Goal: Task Accomplishment & Management: Use online tool/utility

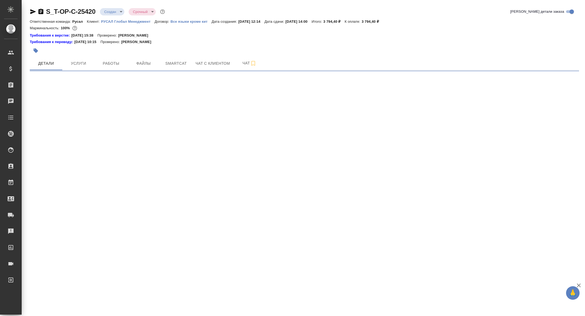
select select "RU"
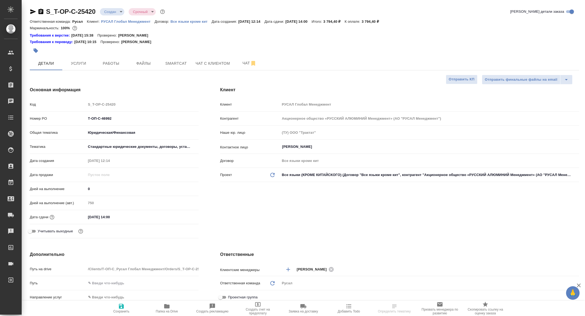
click at [175, 309] on span "Папка на Drive" at bounding box center [166, 308] width 39 height 10
type textarea "x"
select select "RU"
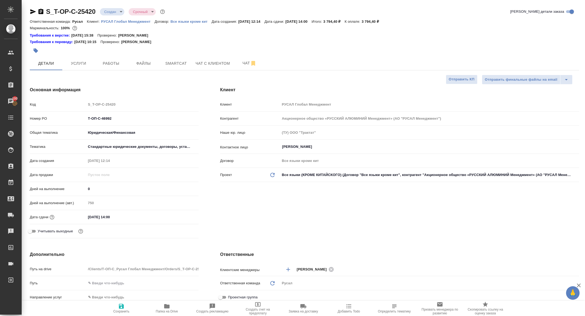
type textarea "x"
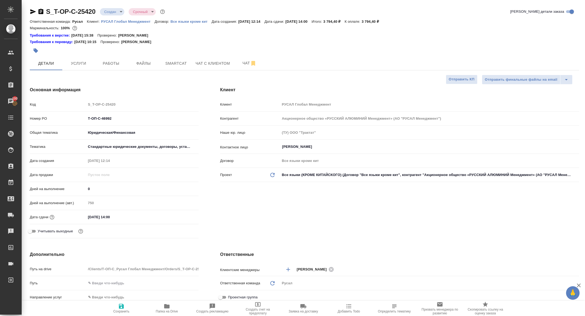
type textarea "x"
click at [41, 9] on icon "button" at bounding box center [40, 11] width 5 height 5
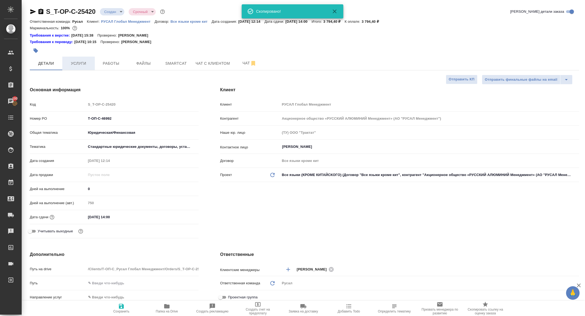
click at [81, 58] on button "Услуги" at bounding box center [78, 64] width 33 height 14
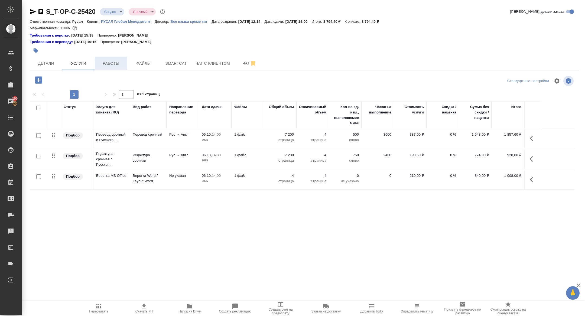
click at [111, 64] on span "Работы" at bounding box center [111, 63] width 26 height 7
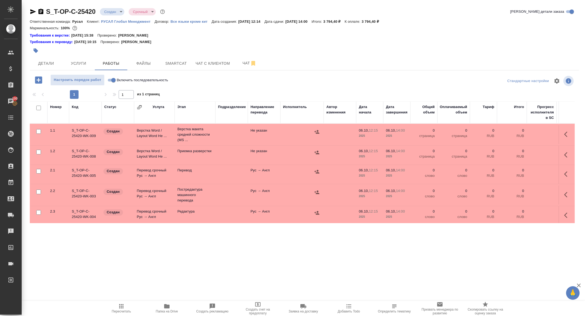
click at [565, 196] on icon "button" at bounding box center [567, 195] width 7 height 7
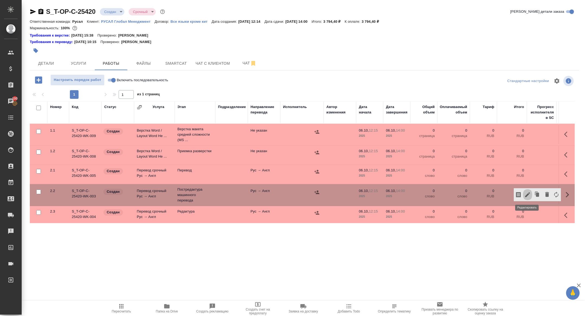
click at [526, 194] on icon "button" at bounding box center [528, 195] width 7 height 7
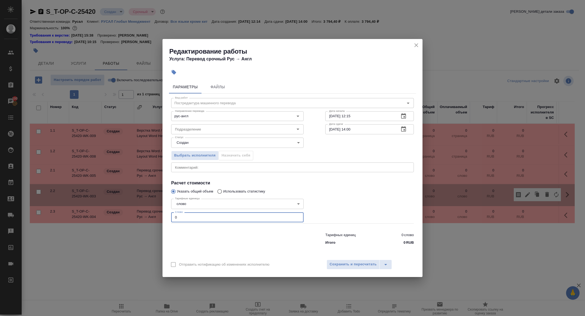
drag, startPoint x: 191, startPoint y: 220, endPoint x: 146, endPoint y: 211, distance: 46.4
click at [146, 211] on div "Редактирование работы Услуга: Перевод срочный Рус → Англ Параметры Файлы Вид ра…" at bounding box center [292, 158] width 585 height 316
type input "800"
click at [348, 263] on span "Сохранить и пересчитать" at bounding box center [353, 264] width 47 height 6
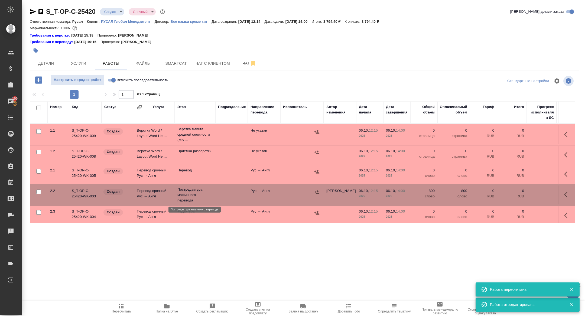
click at [169, 190] on td "Перевод срочный Рус → Англ" at bounding box center [154, 195] width 41 height 19
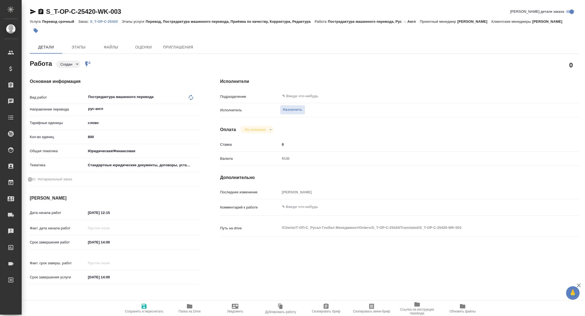
type textarea "x"
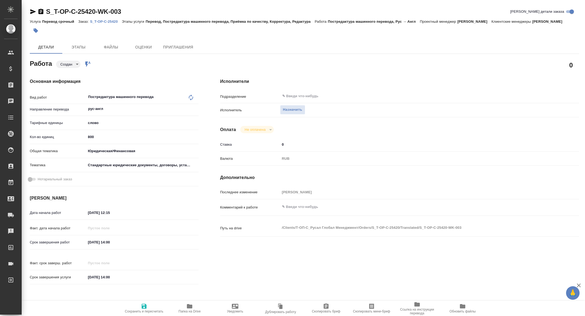
type textarea "x"
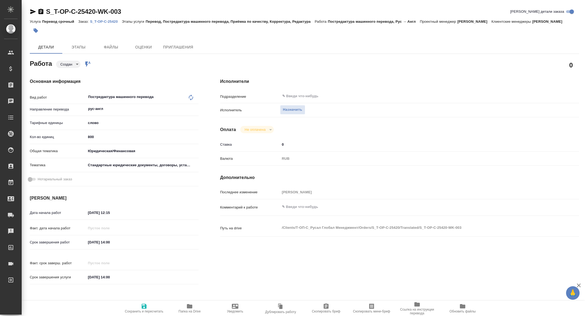
type textarea "x"
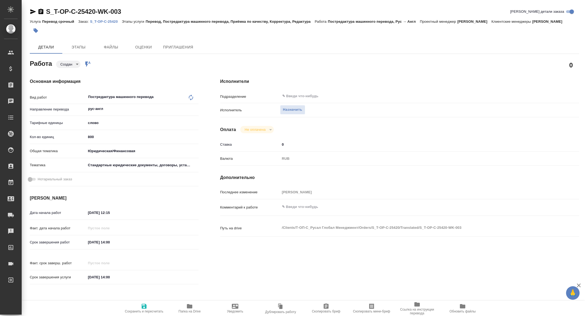
type textarea "x"
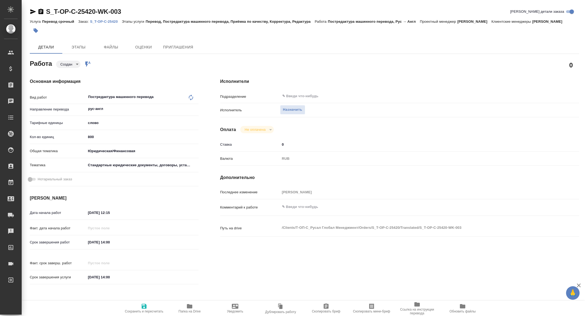
click at [380, 310] on span "Скопировать мини-бриф" at bounding box center [371, 312] width 37 height 4
type textarea "x"
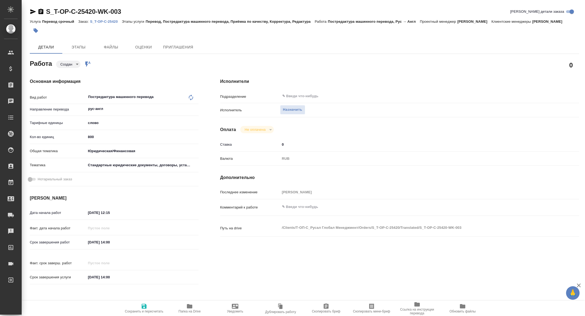
type textarea "x"
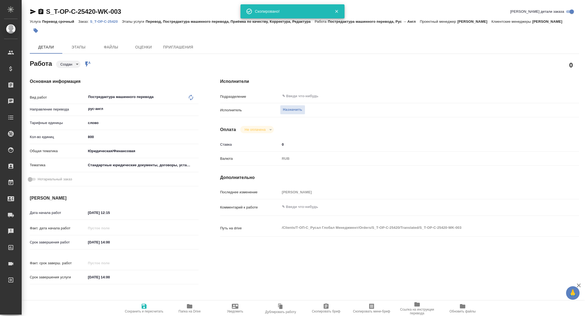
type textarea "x"
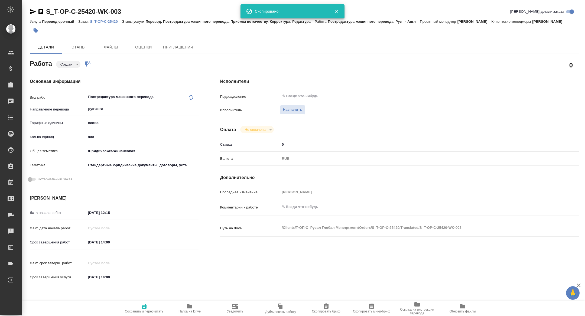
type textarea "x"
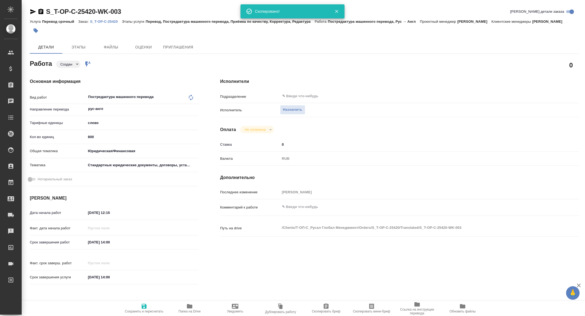
type textarea "x"
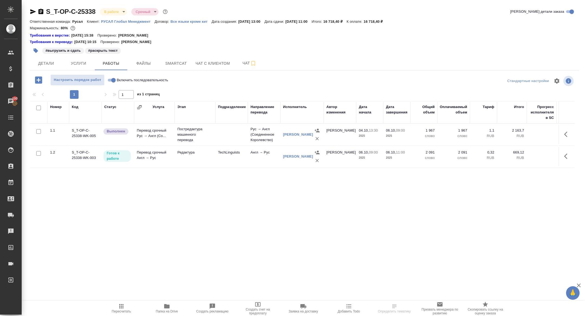
click at [115, 11] on body "🙏 .cls-1 fill:#fff; AWATERA Zhuravleva Alexandra Клиенты Спецификации Заказы 10…" at bounding box center [292, 158] width 585 height 316
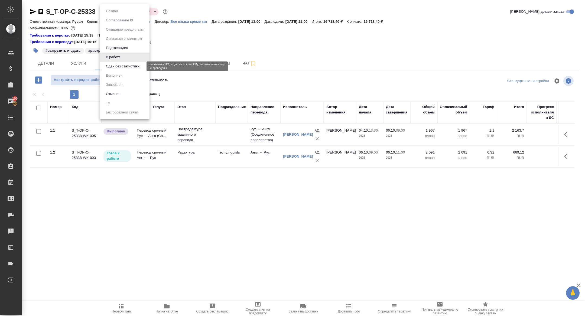
click at [117, 67] on button "Сдан без статистики" at bounding box center [122, 66] width 37 height 6
